Goal: Check status

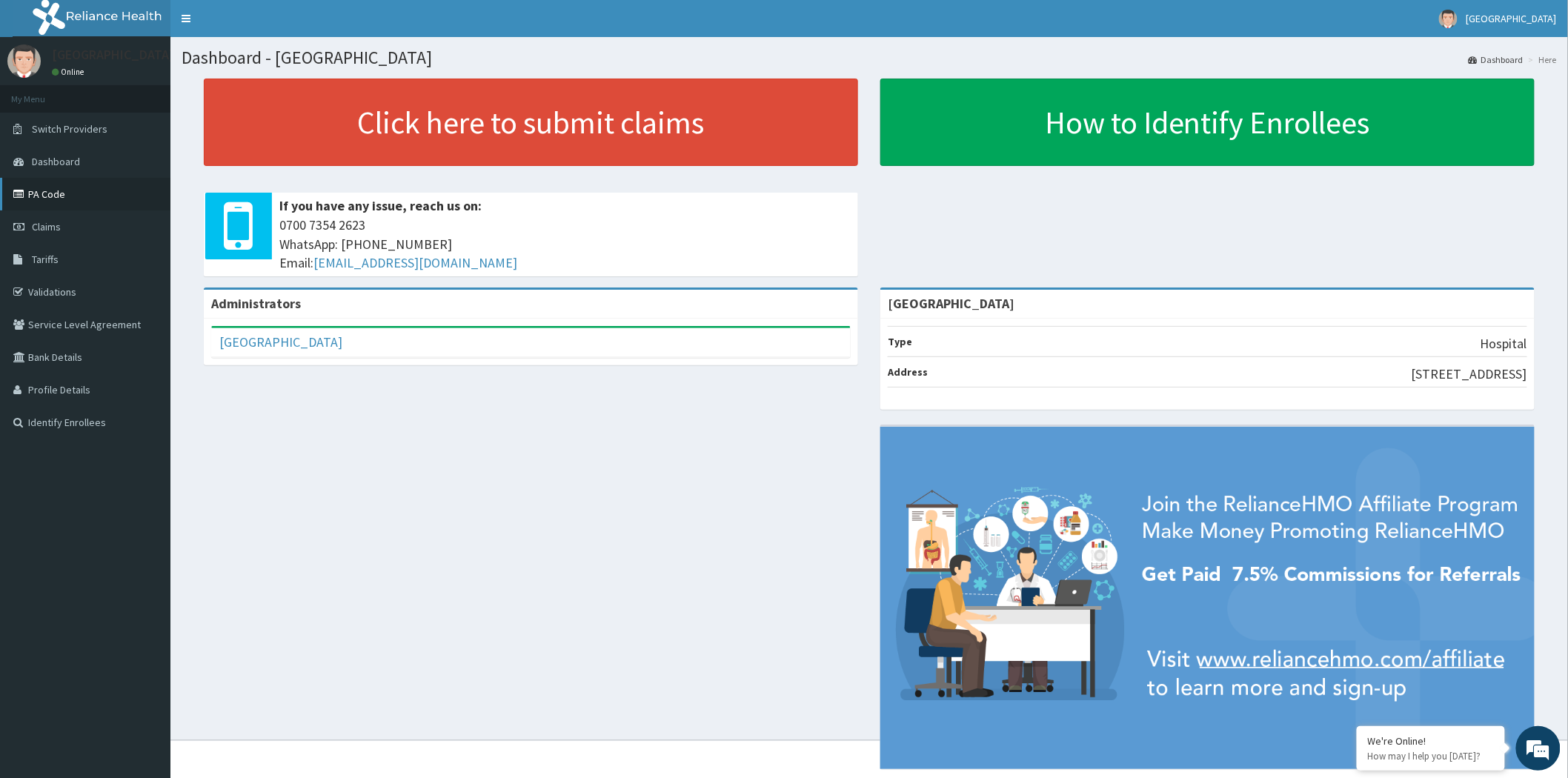
click at [56, 191] on link "PA Code" at bounding box center [85, 194] width 171 height 33
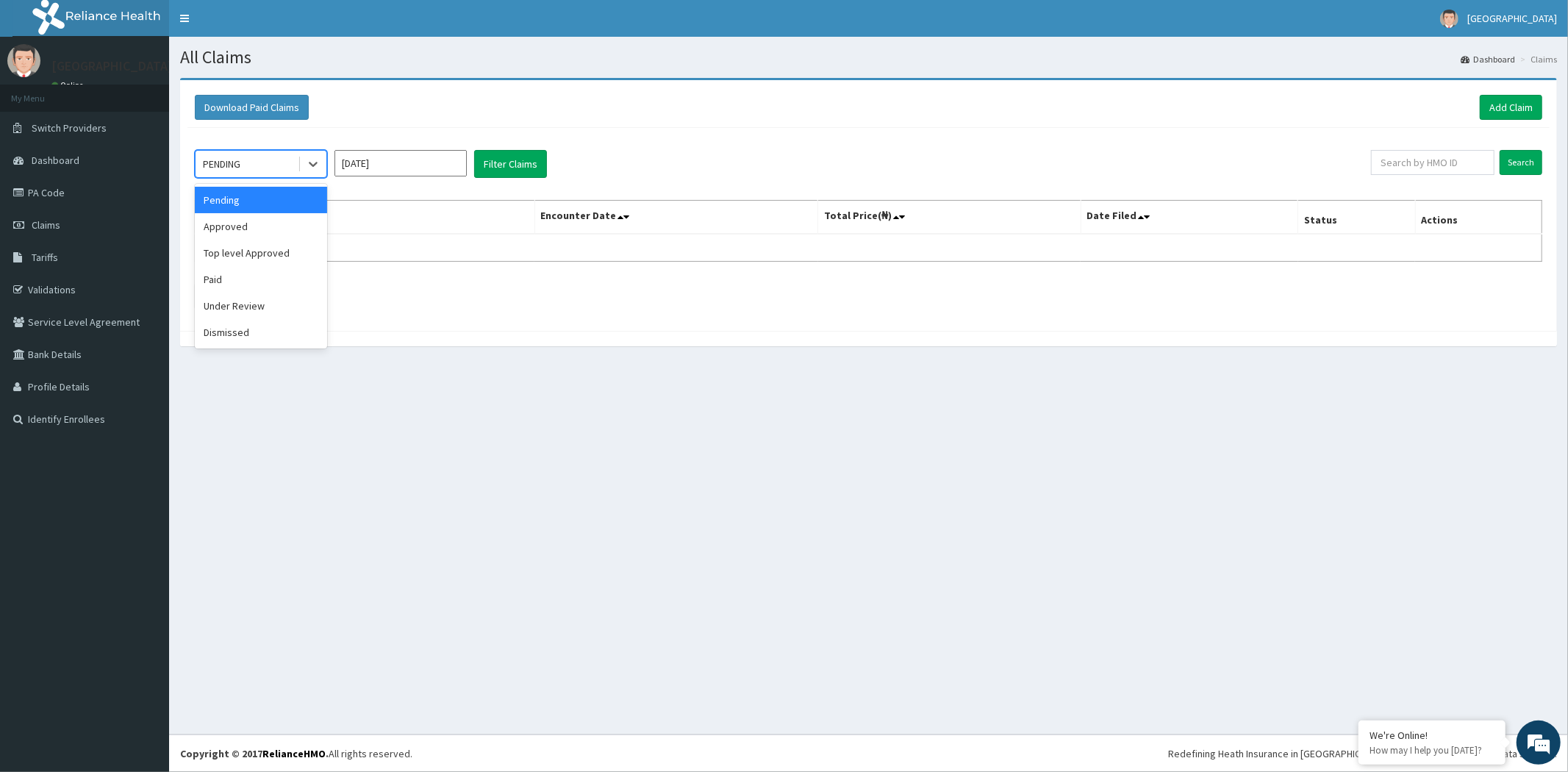
click at [274, 170] on div "PENDING" at bounding box center [246, 164] width 102 height 24
click at [246, 232] on div "Approved" at bounding box center [261, 226] width 132 height 27
click at [498, 171] on button "Filter Claims" at bounding box center [511, 164] width 73 height 28
